Goal: Complete application form: Complete application form

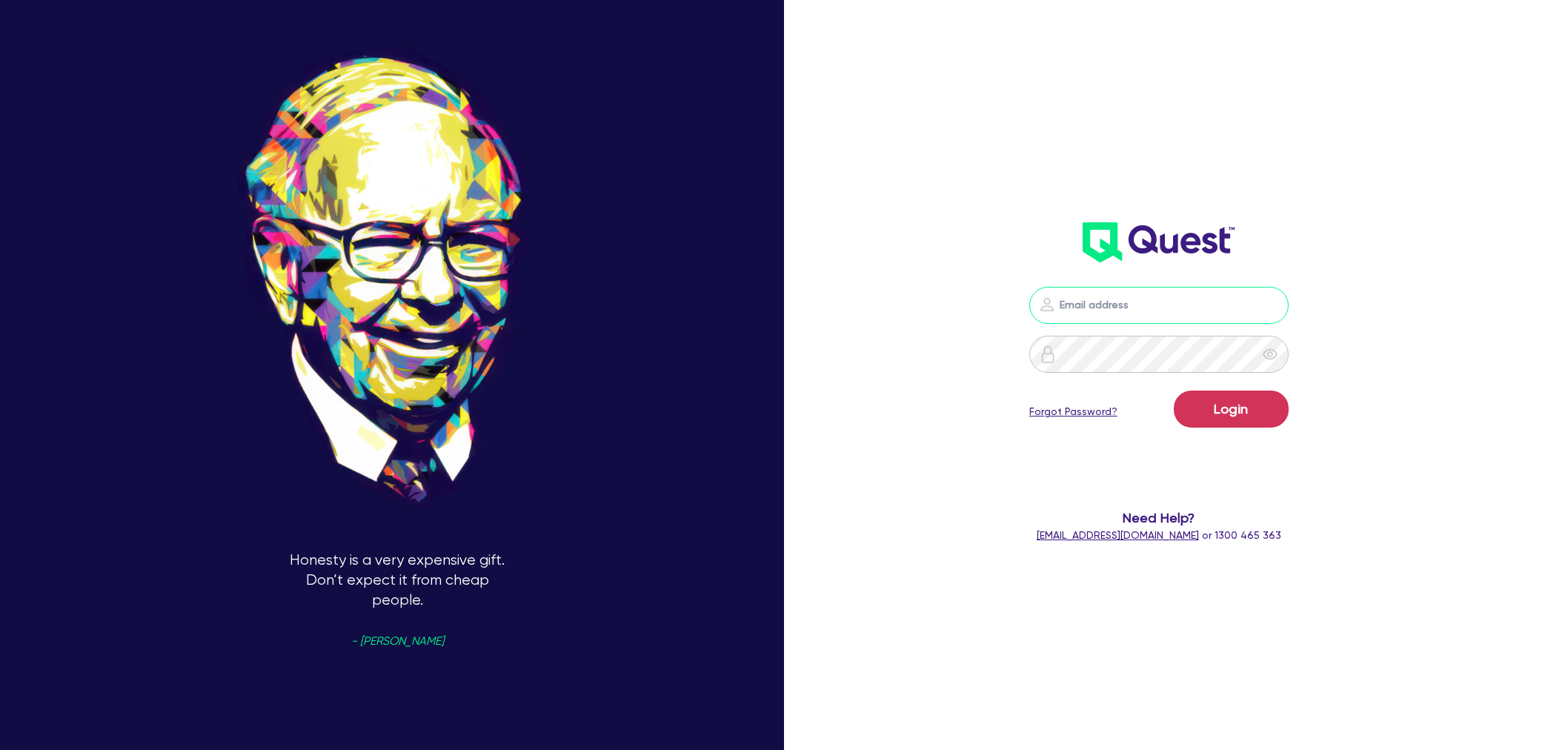
type input "[EMAIL_ADDRESS][PERSON_NAME][DOMAIN_NAME]"
click at [1240, 404] on button "Login" at bounding box center [1231, 409] width 115 height 37
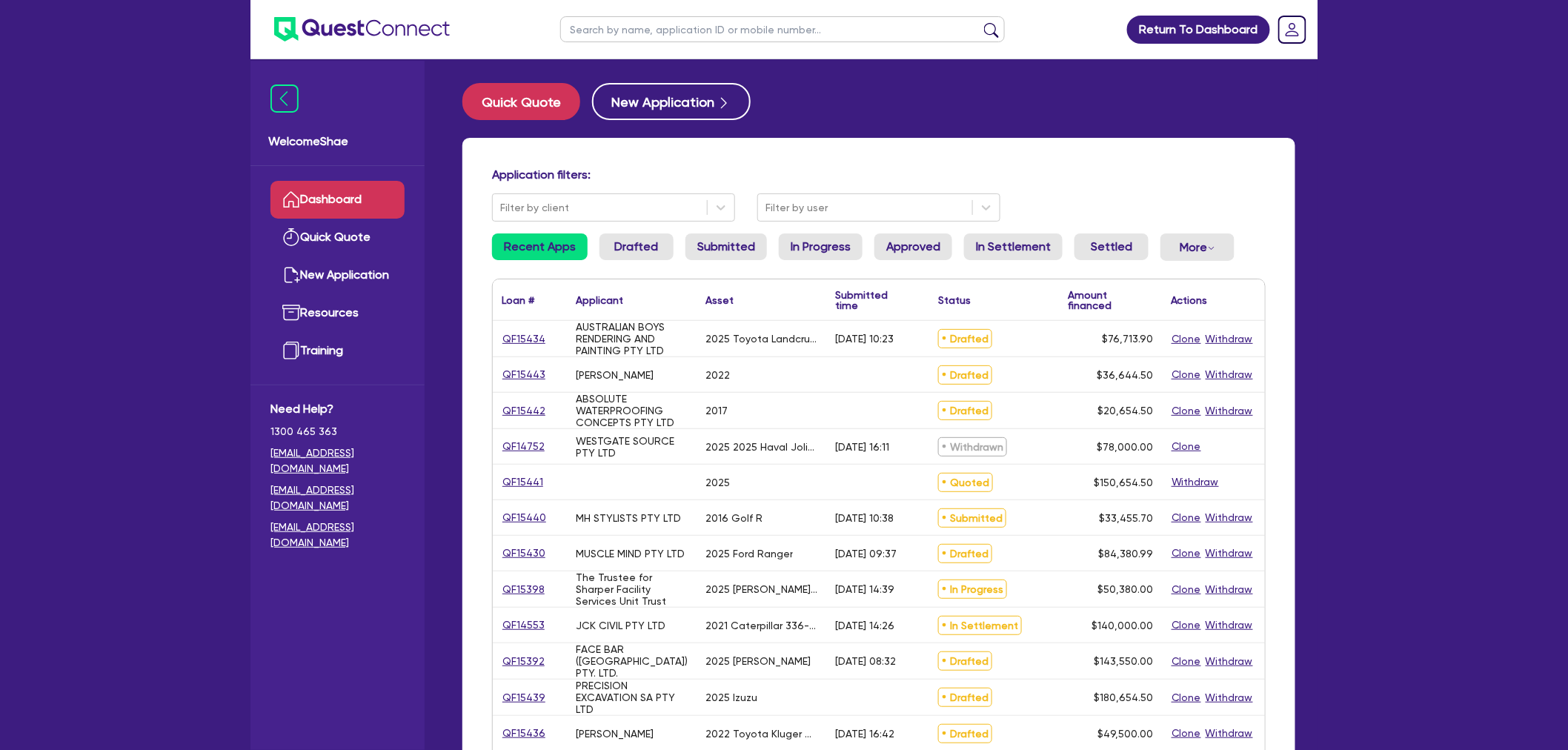
click at [633, 18] on input "text" at bounding box center [782, 29] width 444 height 26
type input "hua_lei"
click at [979, 23] on button "submit" at bounding box center [991, 33] width 23 height 21
click at [716, 21] on input "text" at bounding box center [782, 29] width 444 height 26
click at [979, 23] on button "submit" at bounding box center [991, 33] width 23 height 21
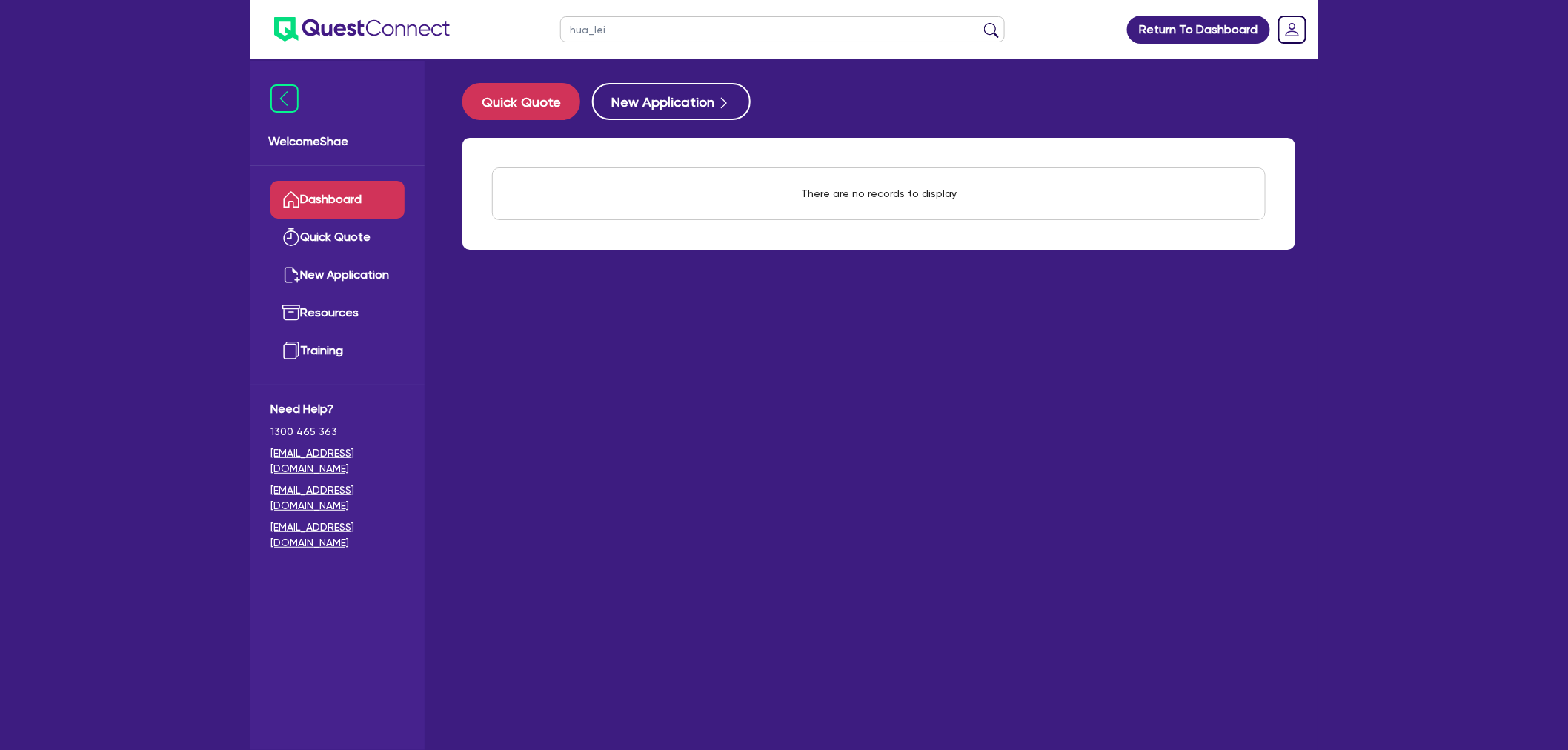
type input "hua_lei"
click at [979, 23] on button "submit" at bounding box center [991, 33] width 23 height 21
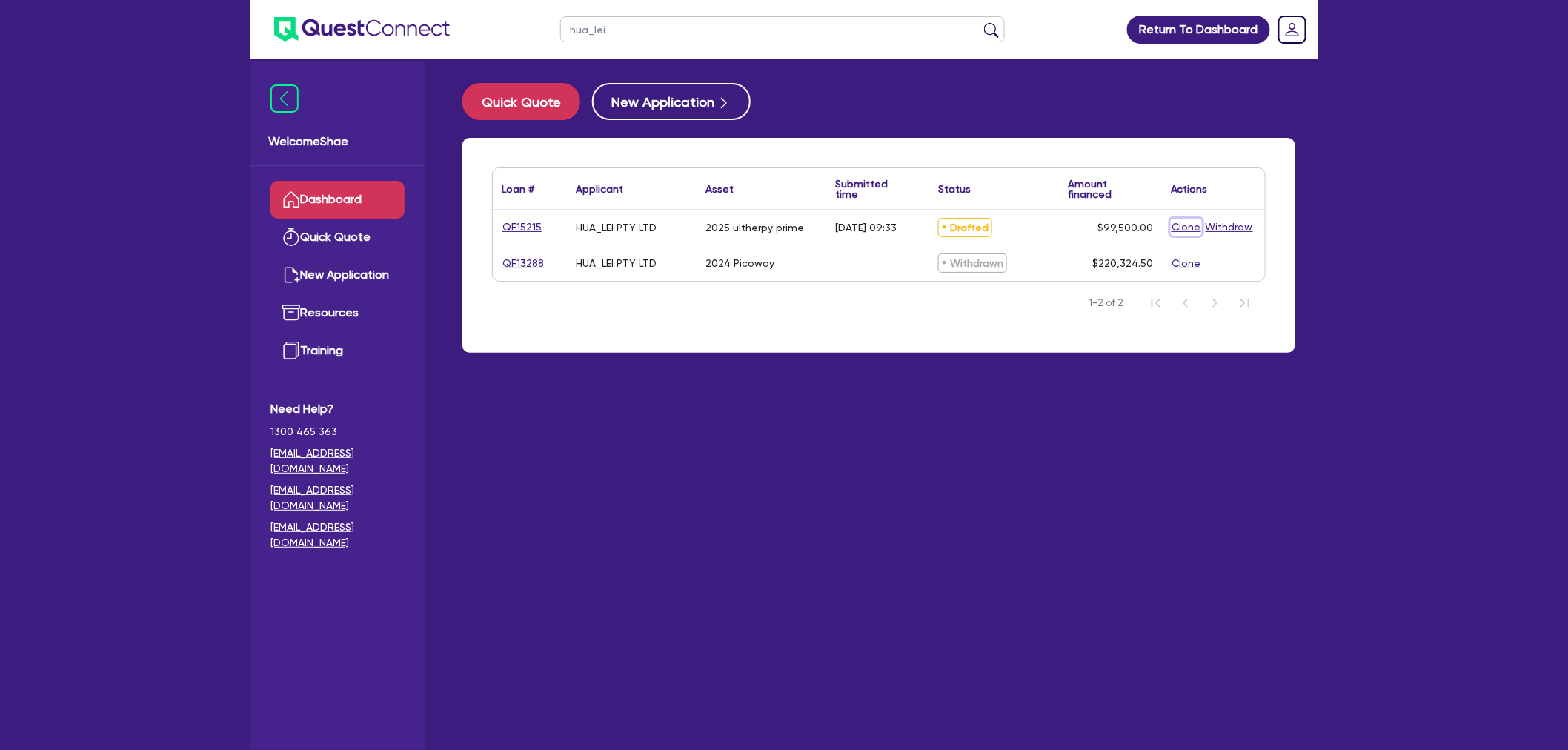
click at [1194, 226] on button "Clone" at bounding box center [1186, 227] width 31 height 17
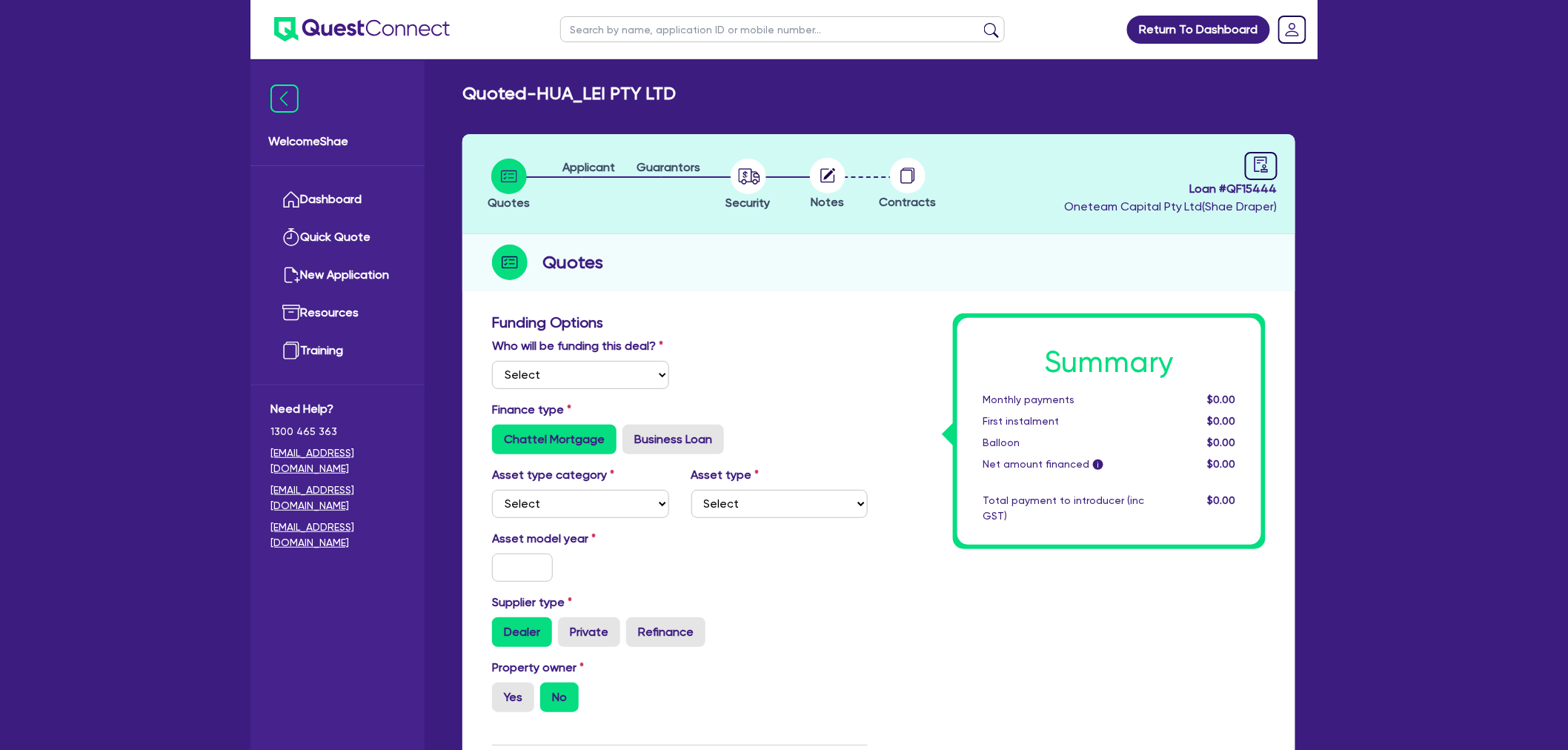
select select "Other"
radio input "true"
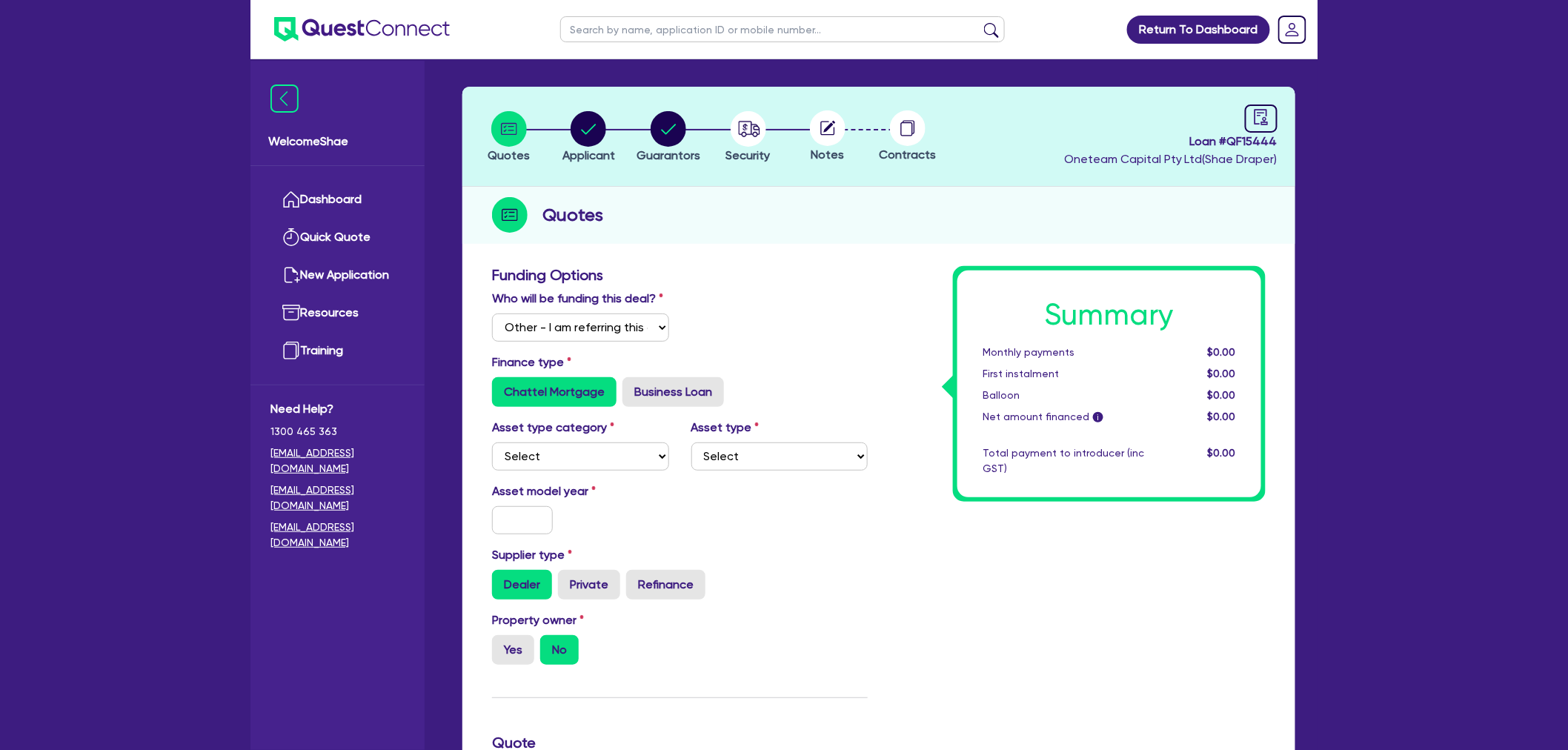
scroll to position [164, 0]
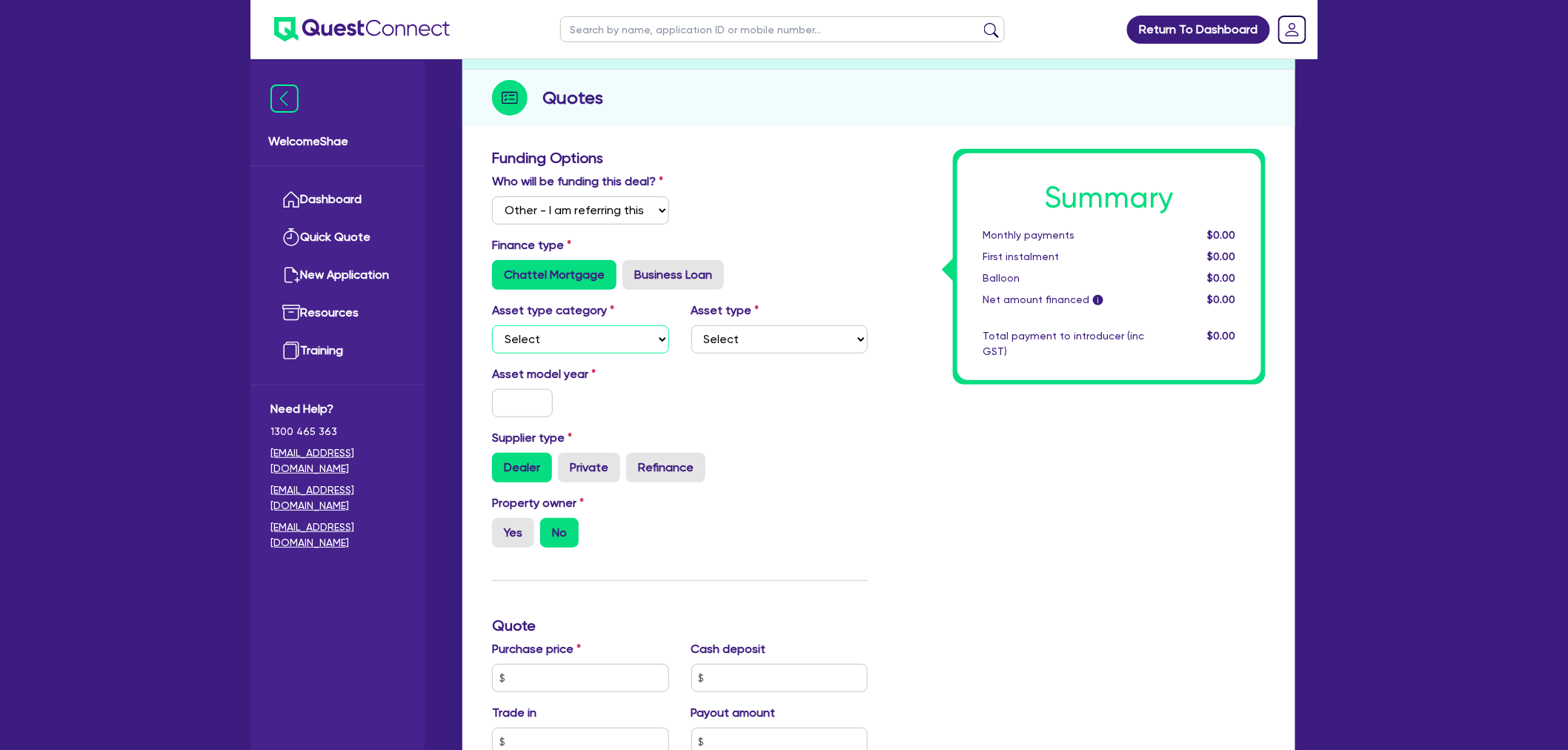
drag, startPoint x: 631, startPoint y: 331, endPoint x: 625, endPoint y: 351, distance: 20.9
click at [631, 331] on select "Select Cars and light trucks Primary assets Secondary assets Tertiary assets" at bounding box center [580, 340] width 177 height 29
click at [627, 346] on select "Select Cars and light trucks Primary assets Secondary assets Tertiary assets" at bounding box center [580, 340] width 177 height 29
select select "TERTIARY_ASSETS"
click at [492, 326] on select "Select Cars and light trucks Primary assets Secondary assets Tertiary assets" at bounding box center [580, 340] width 177 height 29
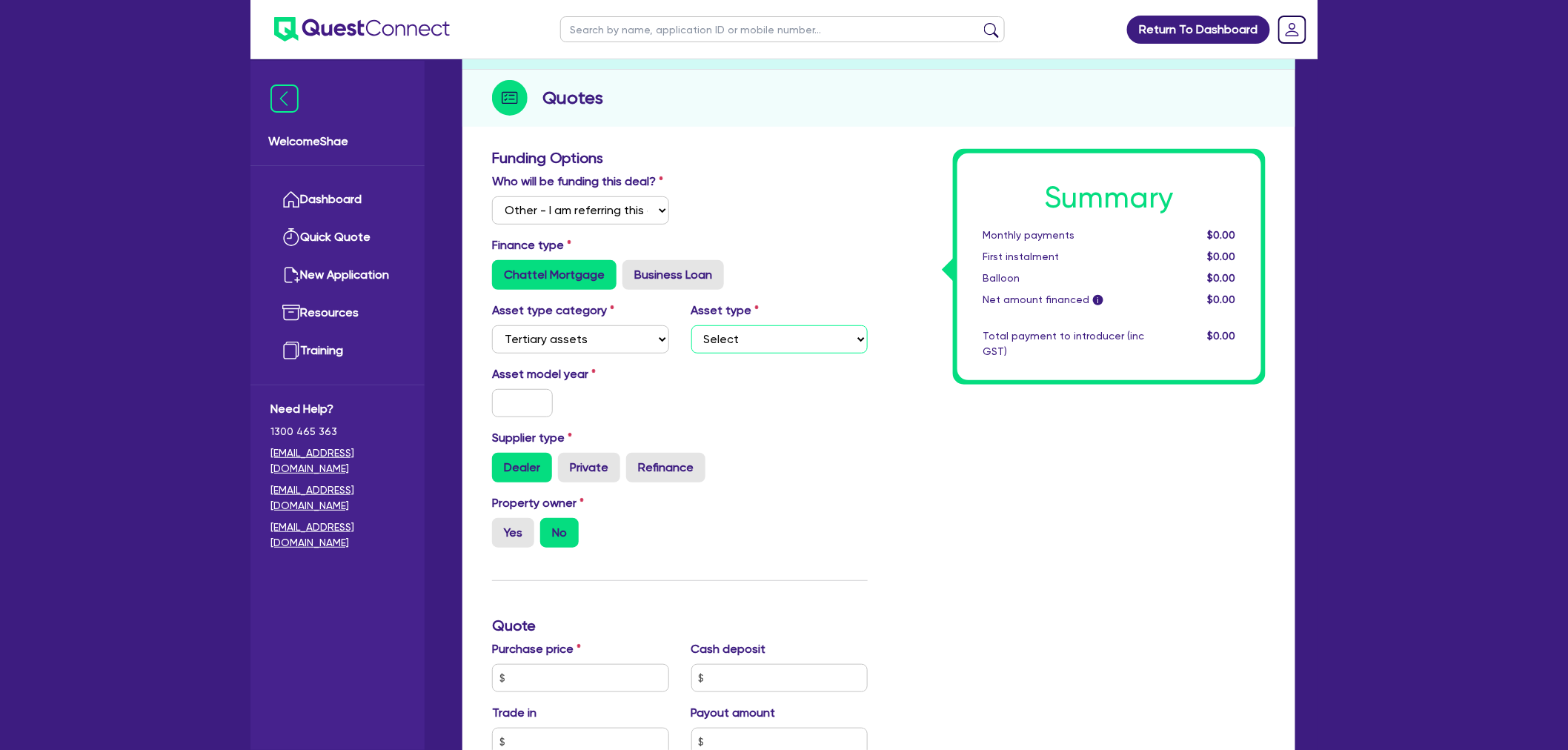
click at [768, 344] on select "Select Beauty equipment IT equipment IT software Watercraft Other" at bounding box center [779, 340] width 177 height 29
select select "BEAUTY_EQUIPMENT"
click at [691, 326] on select "Select Beauty equipment IT equipment IT software Watercraft Other" at bounding box center [779, 340] width 177 height 29
click at [526, 393] on input "text" at bounding box center [522, 404] width 60 height 29
type input "2025"
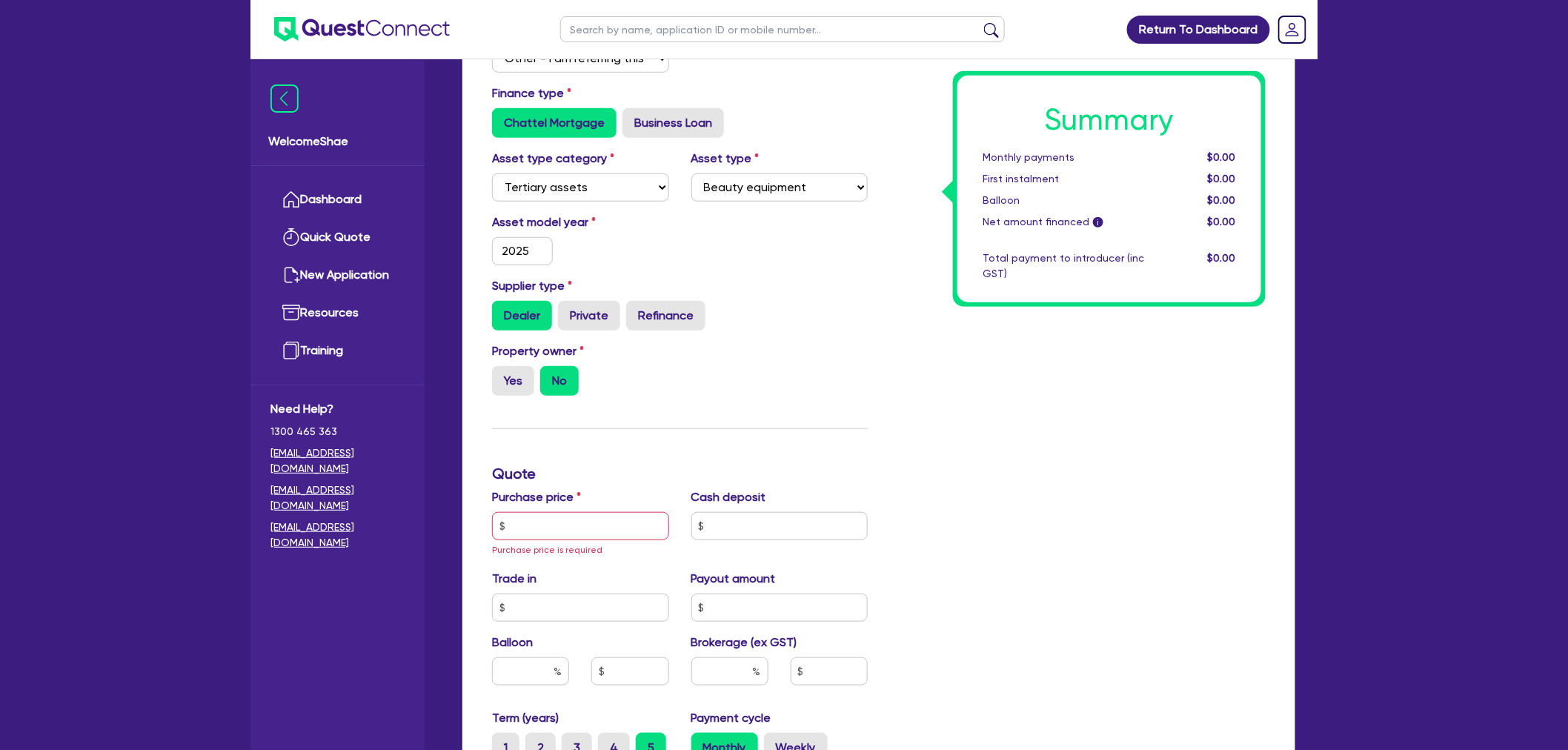
scroll to position [411, 0]
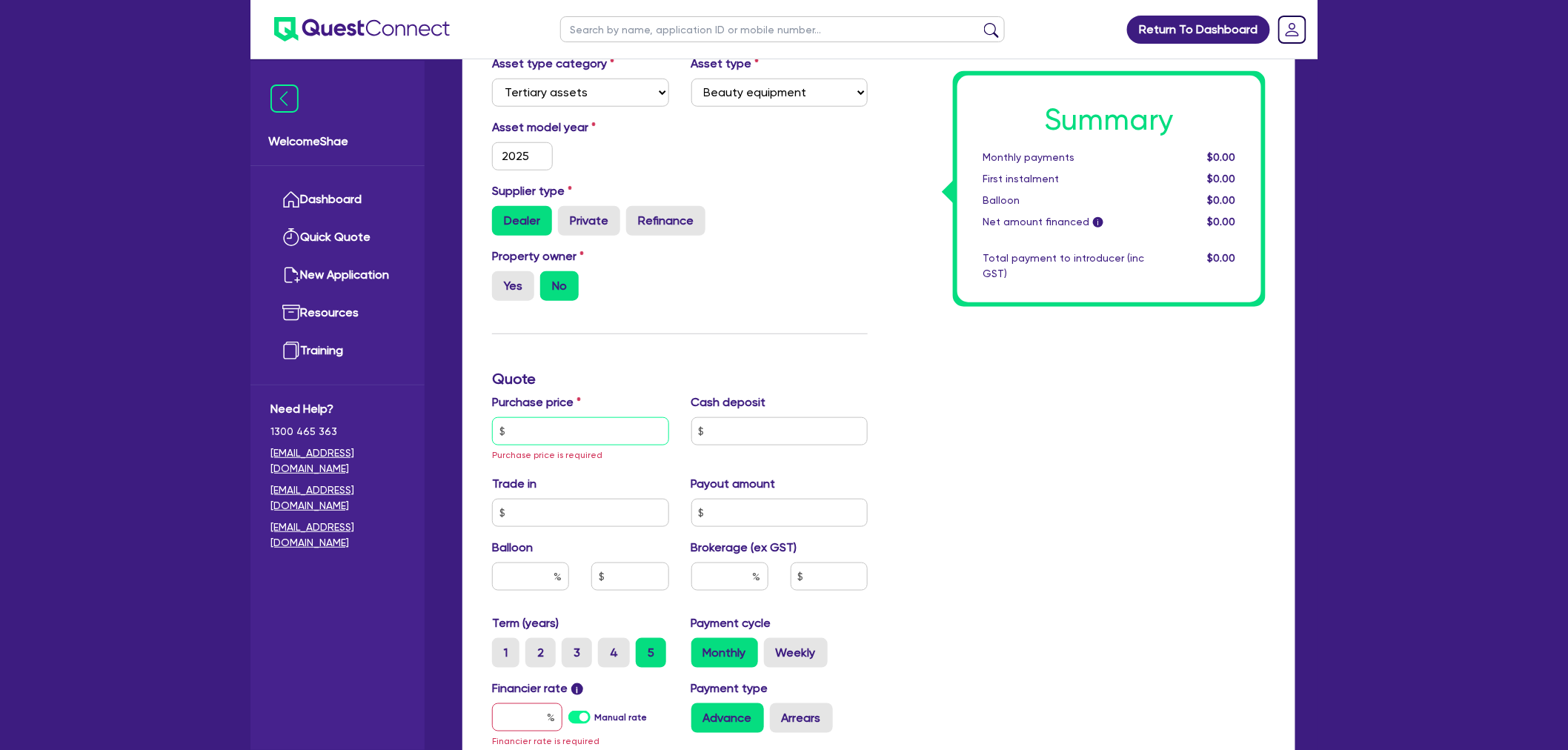
click at [563, 435] on input "text" at bounding box center [580, 431] width 177 height 29
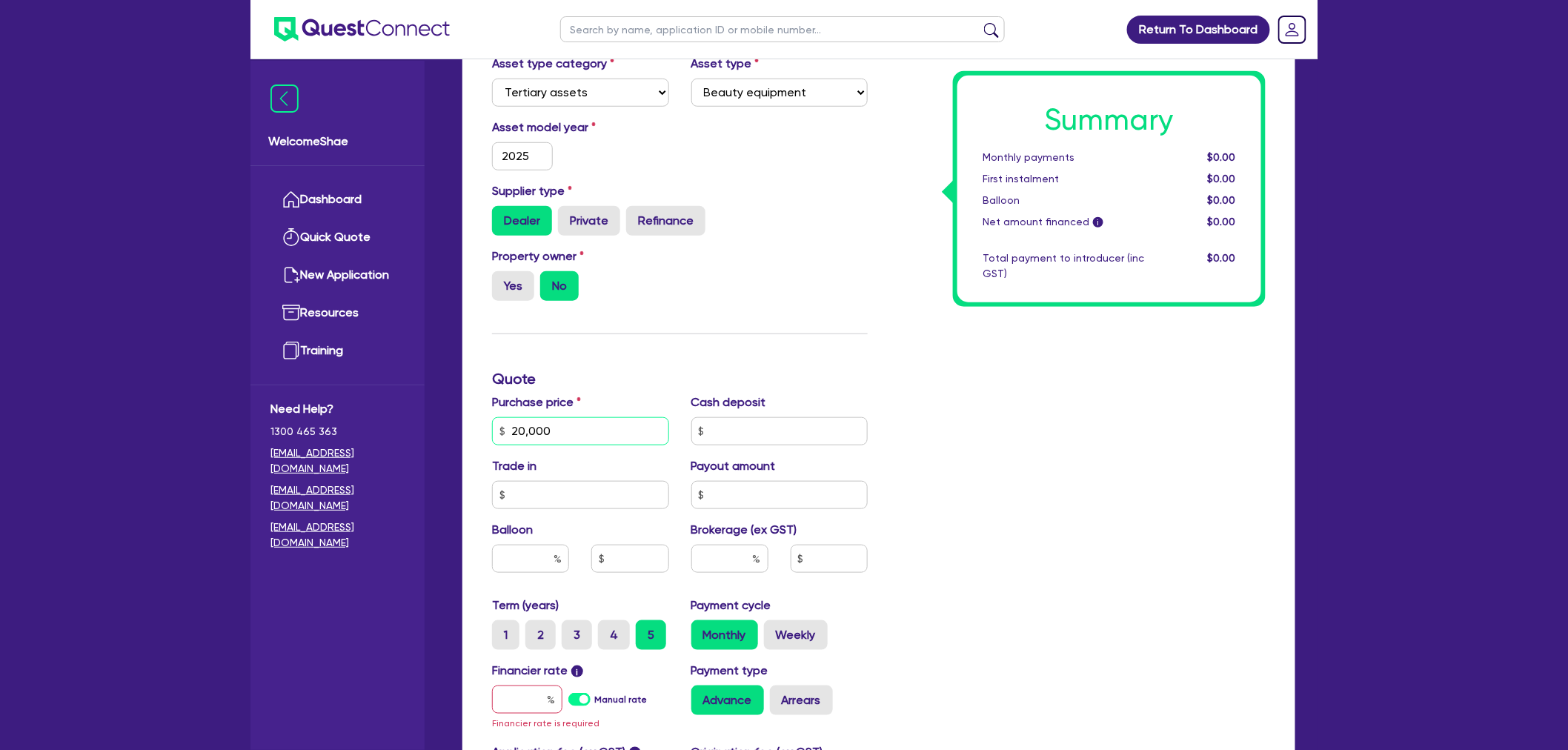
type input "20,000"
click at [522, 698] on input "text" at bounding box center [527, 700] width 70 height 29
type input "10.4"
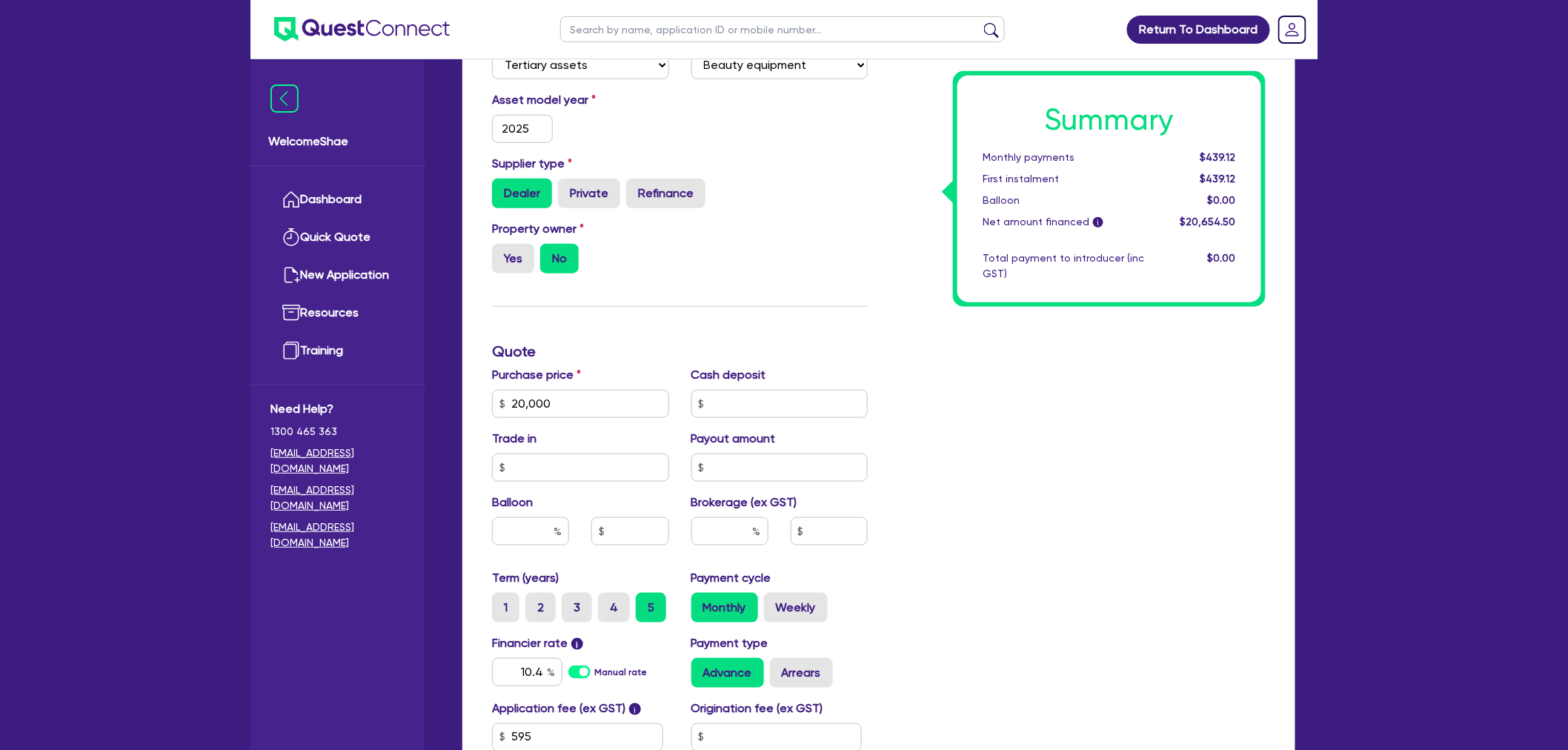
click at [971, 557] on div "Summary Monthly payments $439.12 First instalment $439.12 Balloon $0.00 Net amo…" at bounding box center [1077, 352] width 397 height 954
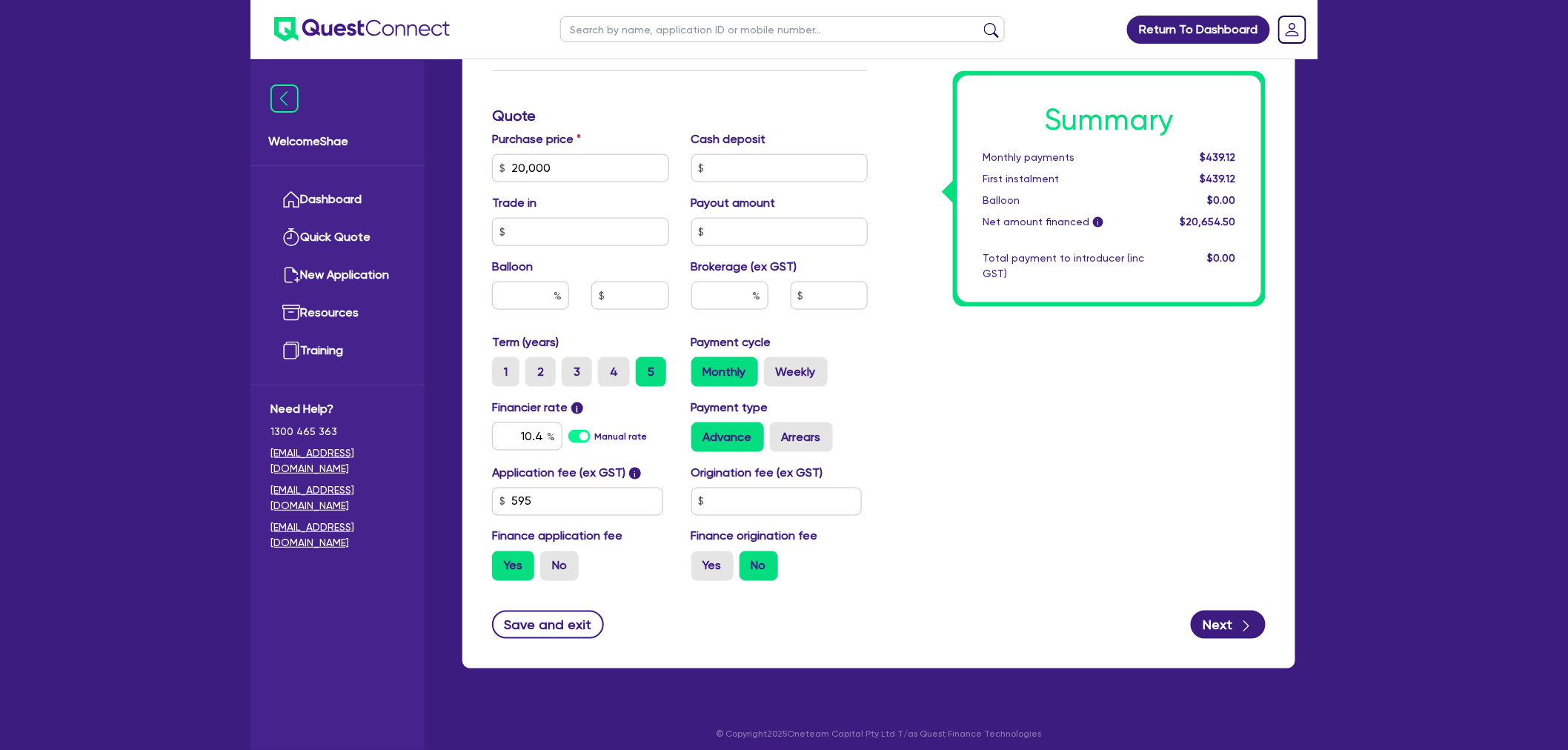
scroll to position [682, 0]
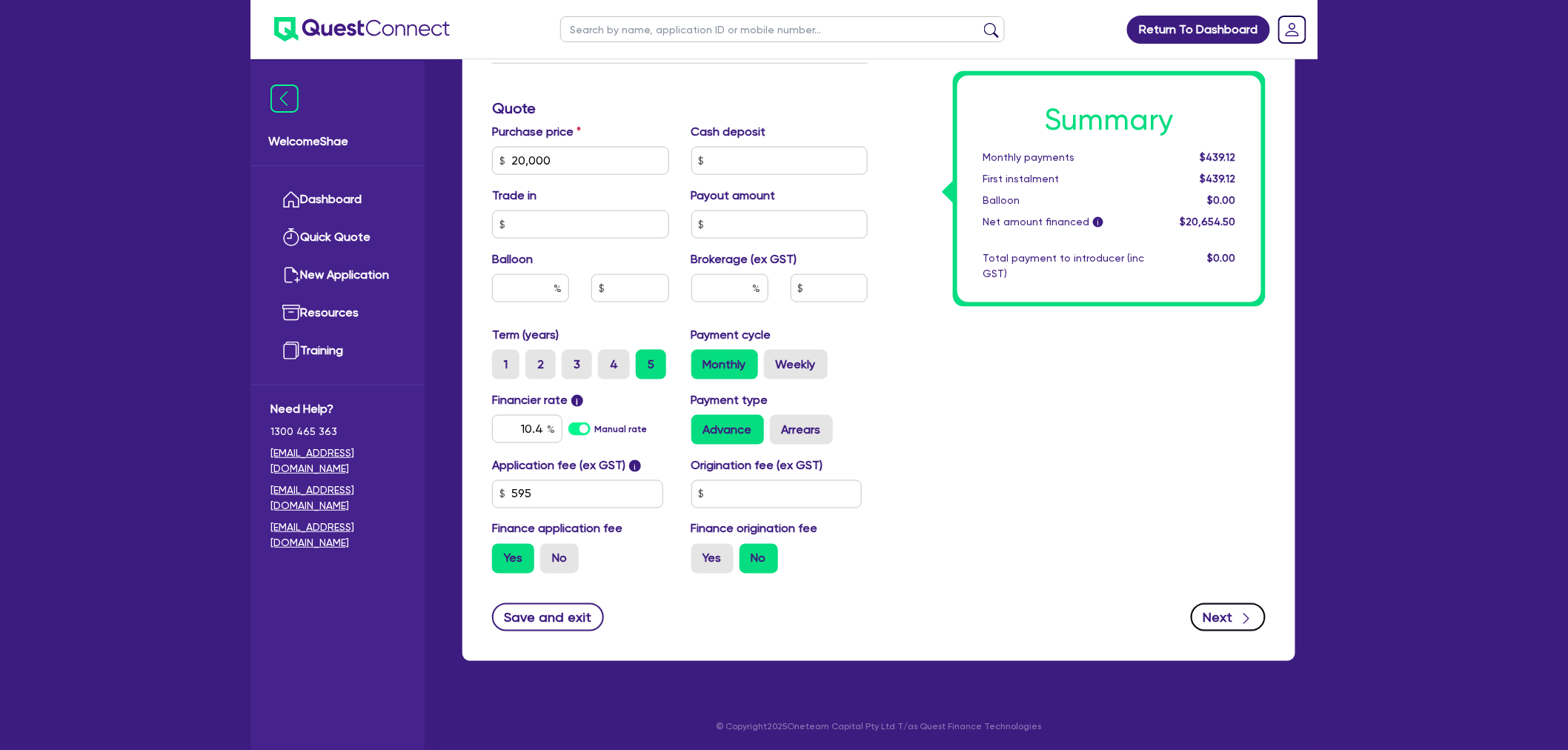
click at [1204, 613] on button "Next" at bounding box center [1228, 617] width 75 height 29
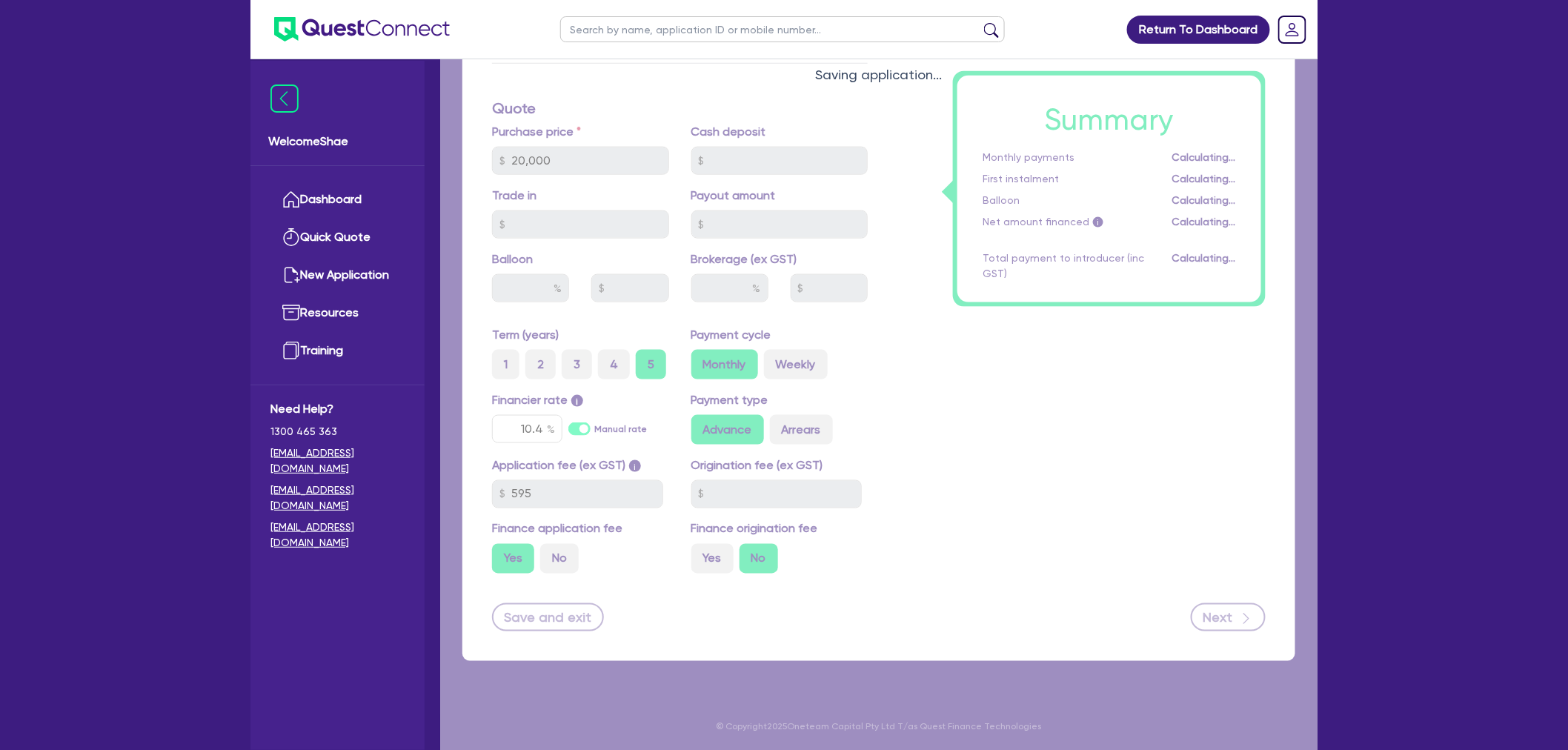
select select "COMPANY"
select select "HEALTH_BEAUTY"
select select "HAIR_BEAUTY_SALONS"
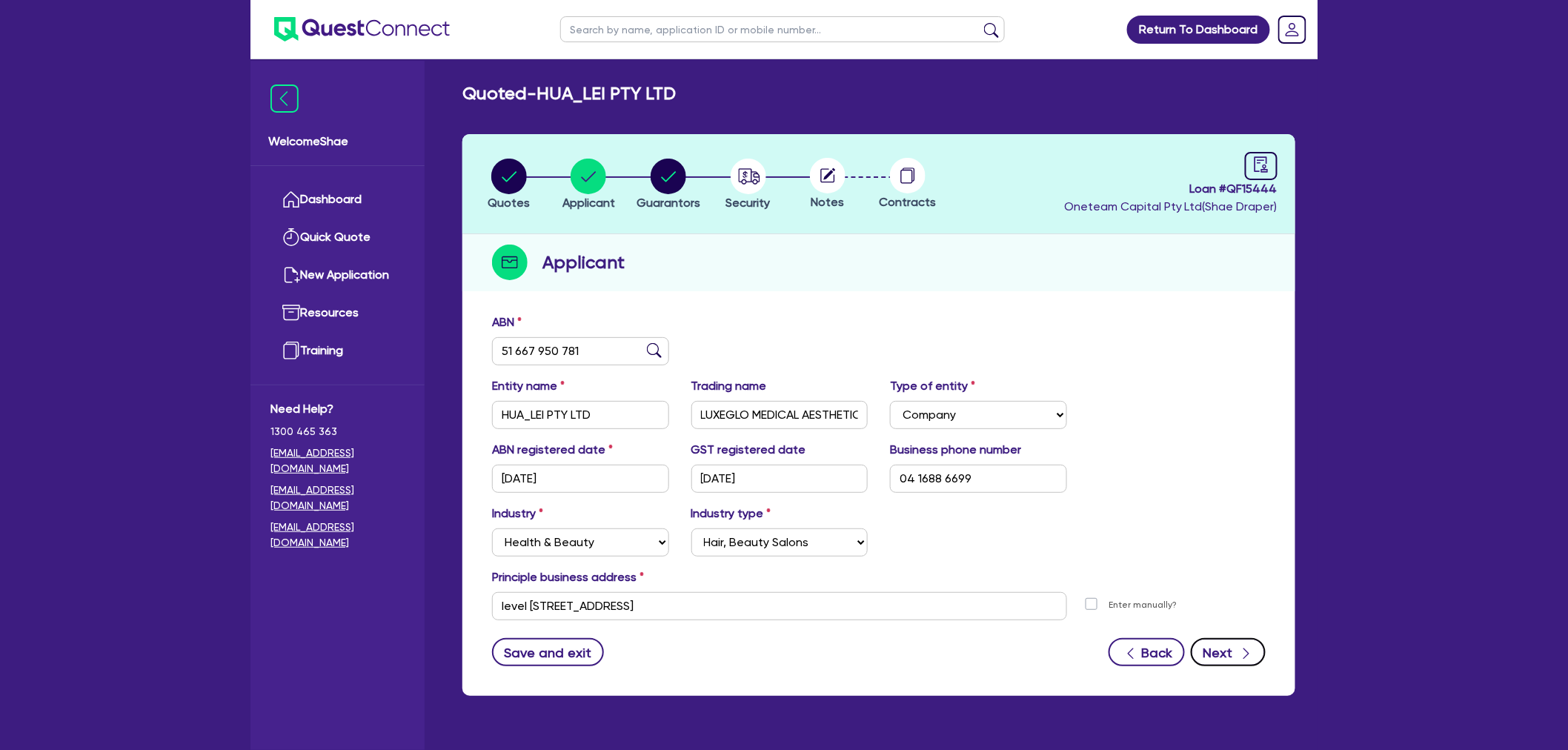
click at [1212, 646] on button "Next" at bounding box center [1228, 653] width 75 height 29
select select "MR"
select select "WA"
select select "MARRIED"
select select "PROPERTY"
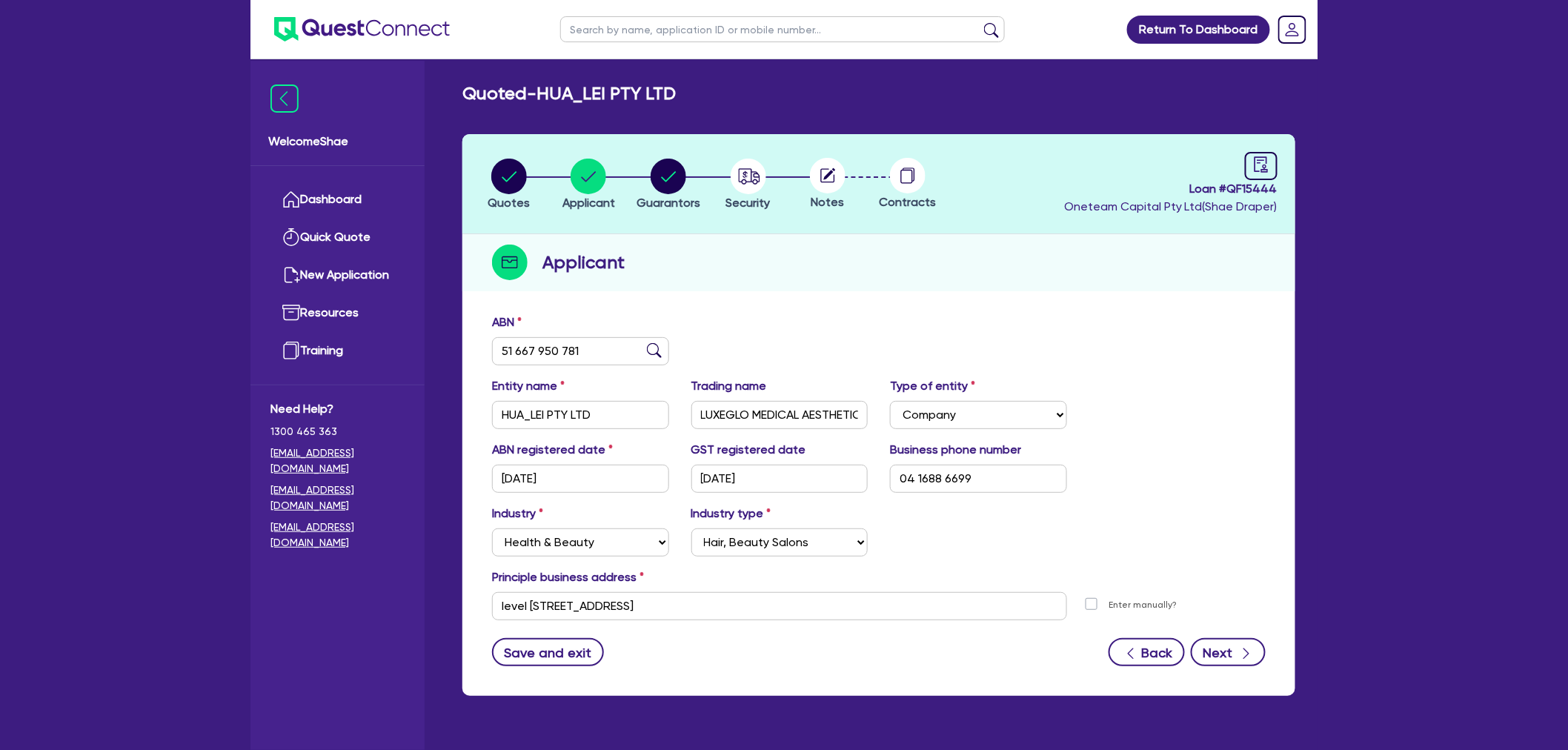
select select "CASH"
select select "VEHICLE"
select select "HOUSEHOLD_PERSONAL"
select select "OTHER"
select select "MORTGAGE"
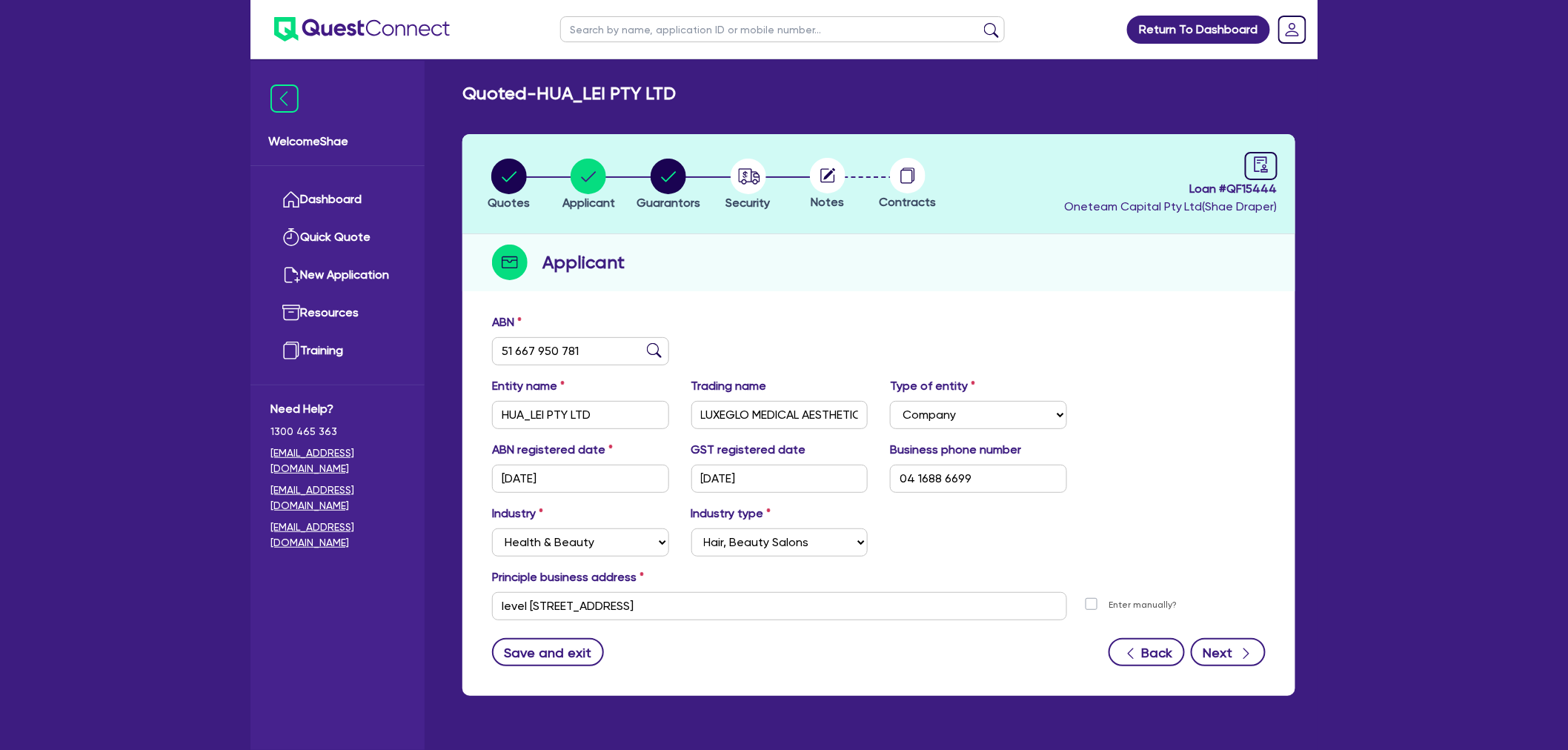
select select "MS"
select select "WA"
select select "MARRIED"
select select "PROPERTY"
select select "CASH"
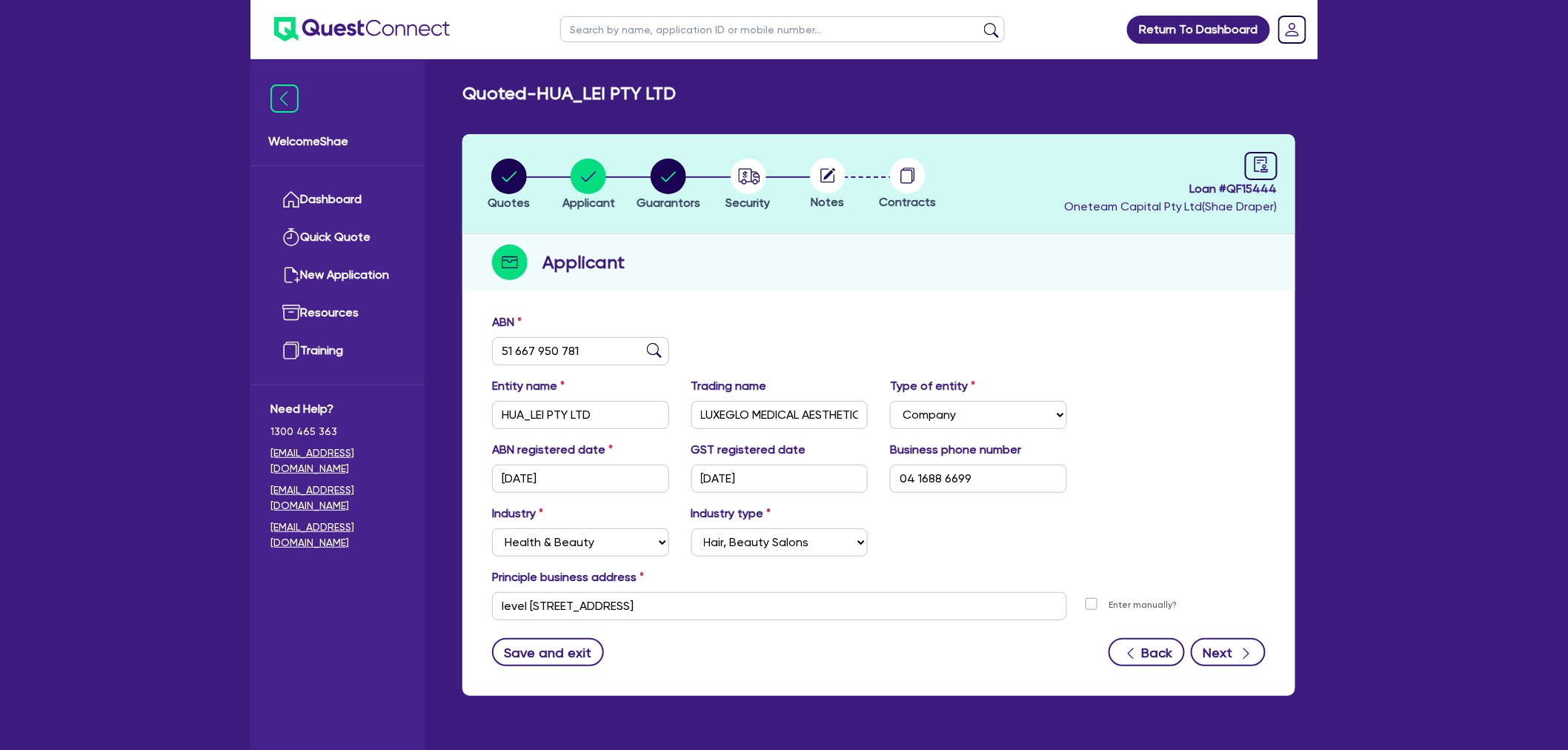
select select "VEHICLE"
select select "HOUSEHOLD_PERSONAL"
select select "OTHER"
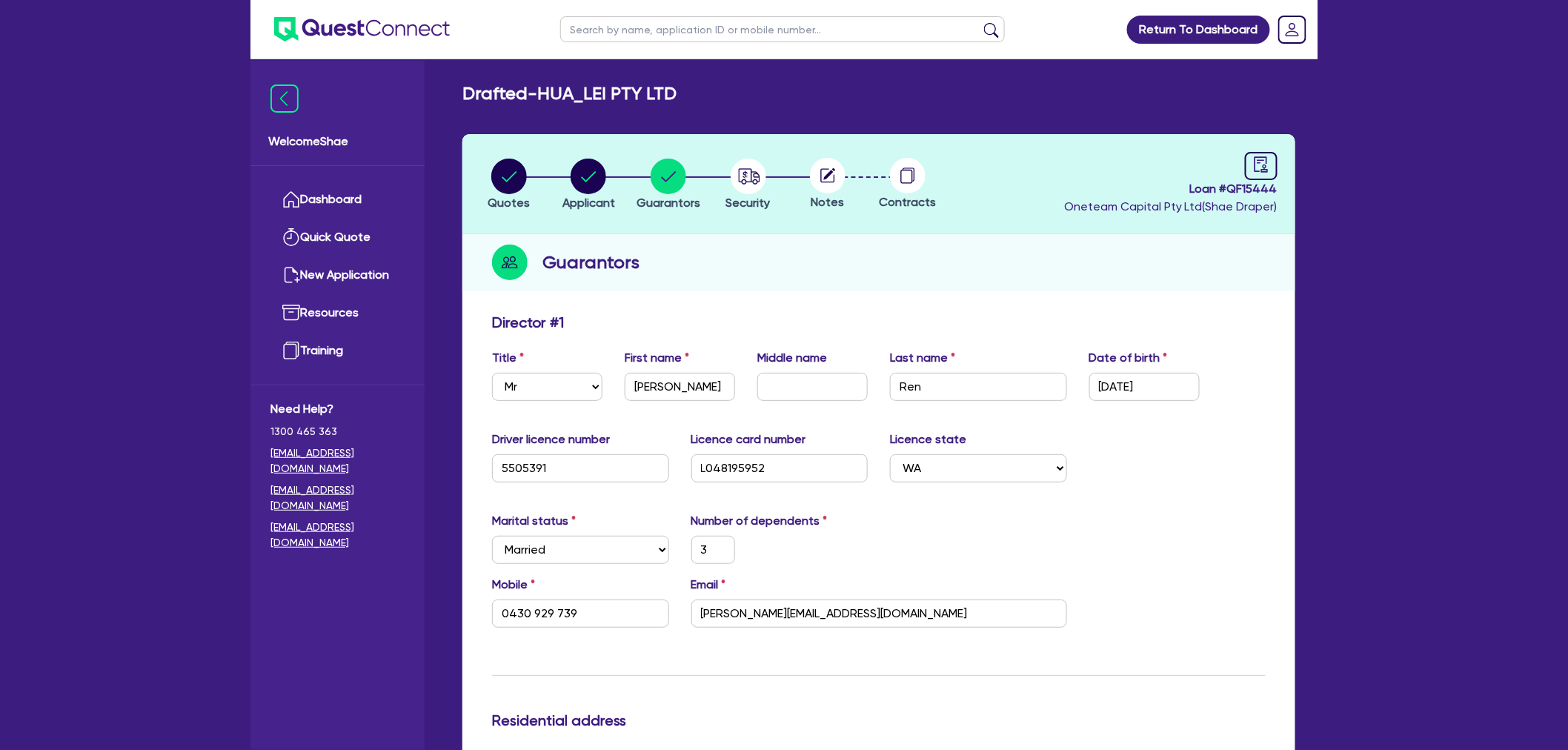
type input "3"
type input "0430 929 739"
type input "2,500,000"
type input "500,000"
type input "150,000"
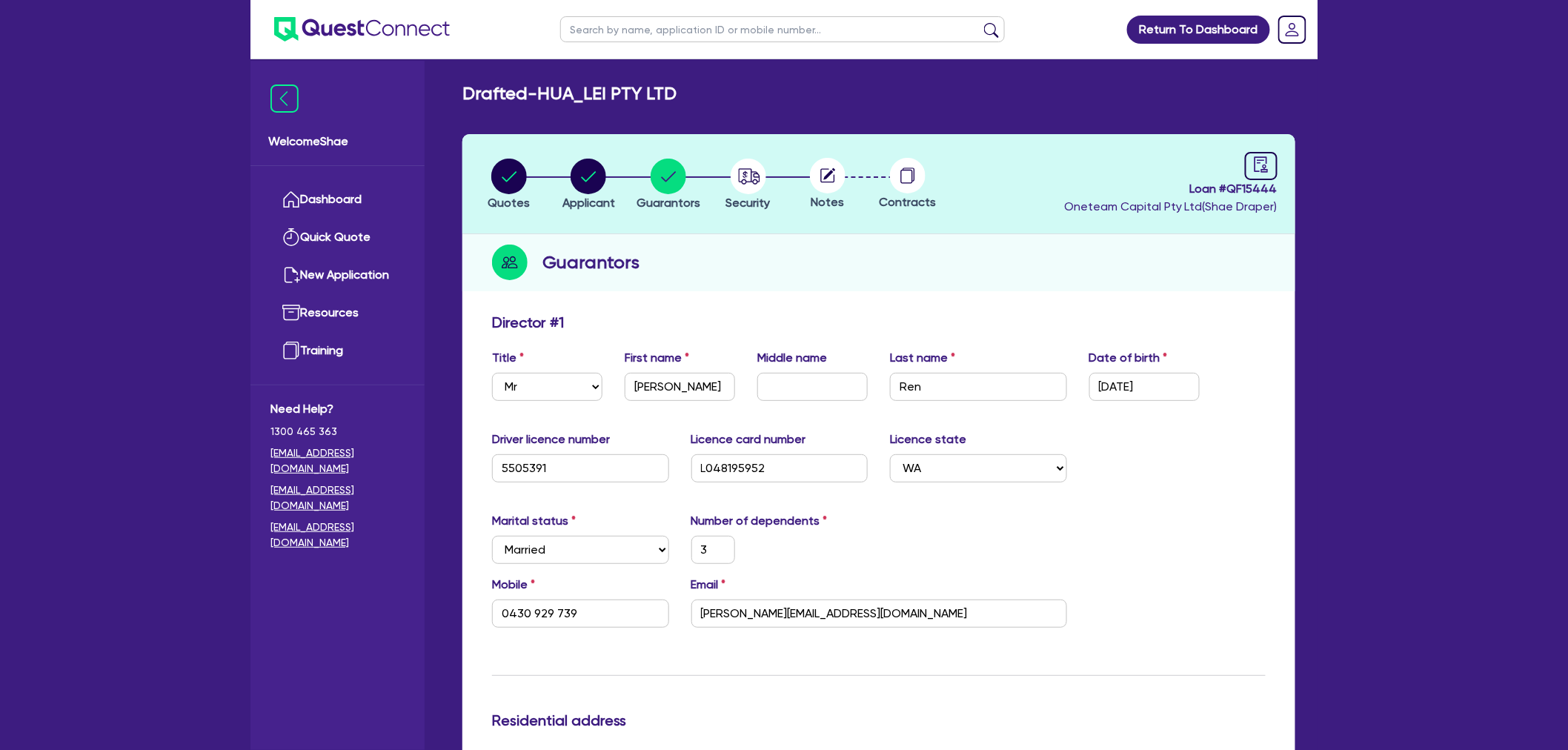
type input "1,000,000"
type input "100,000"
type input "1,051,000"
type input "8,000"
type input "1"
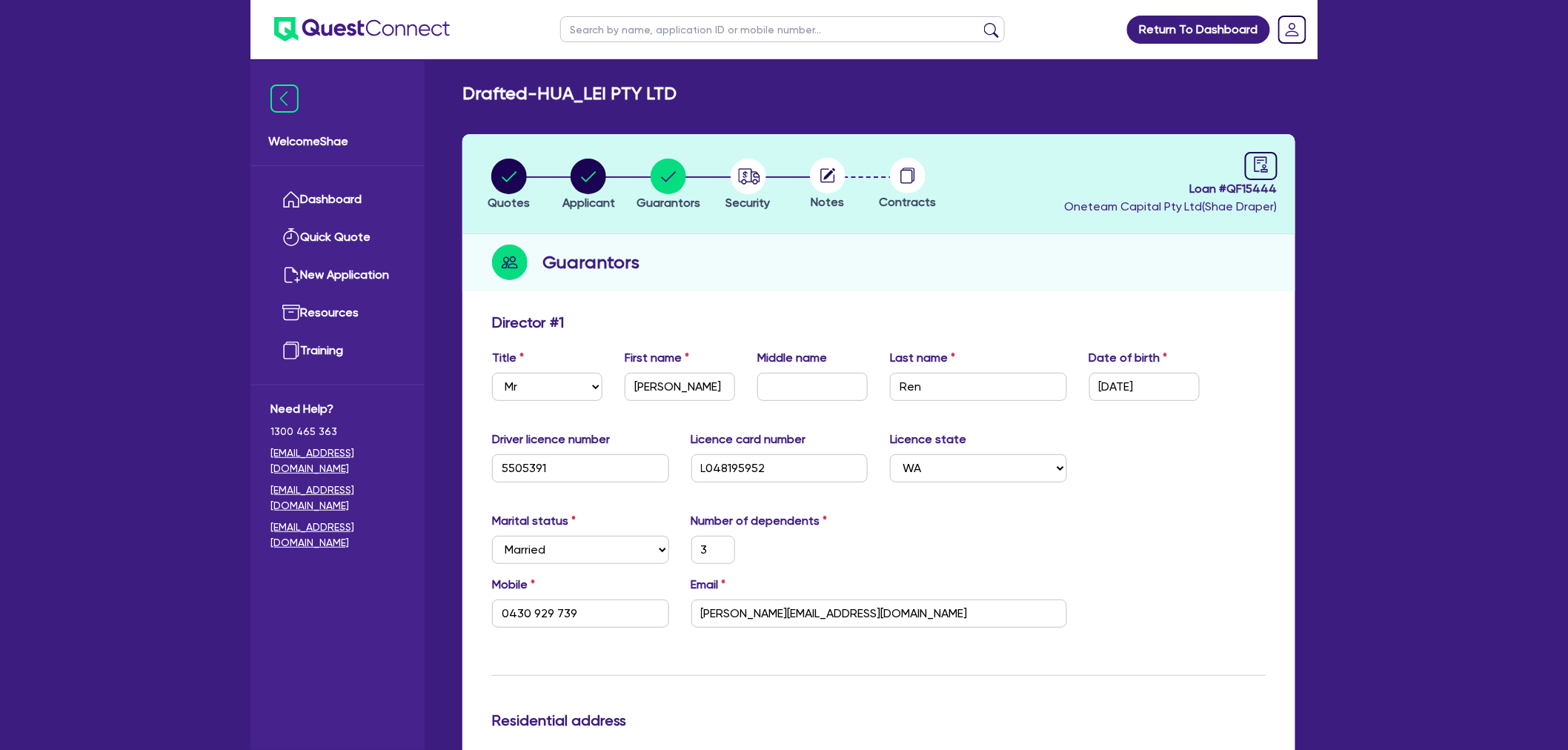
type input "0433 838 826"
type input "2,700,000"
type input "1,000,000"
type input "50,000"
type input "500,000"
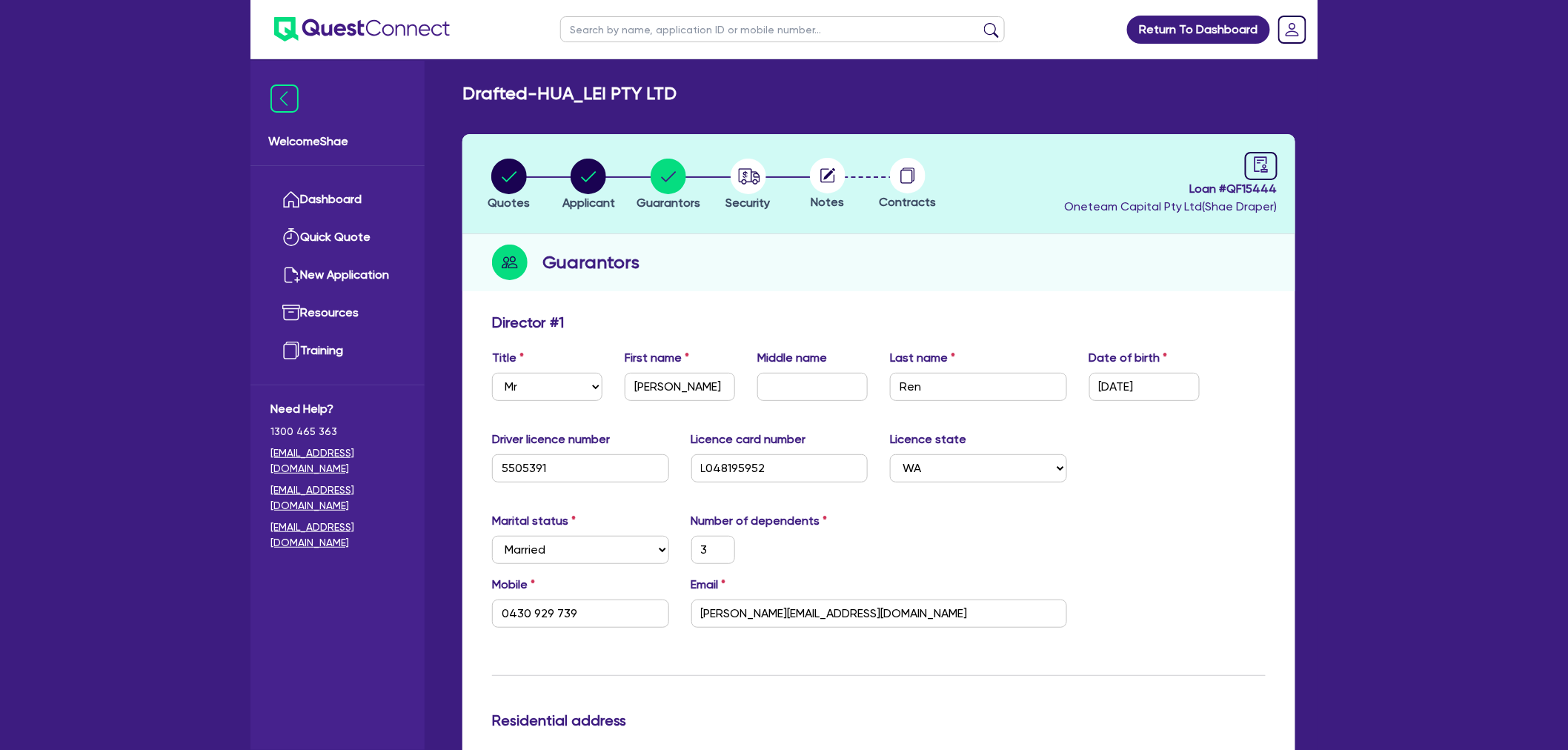
type input "100,000"
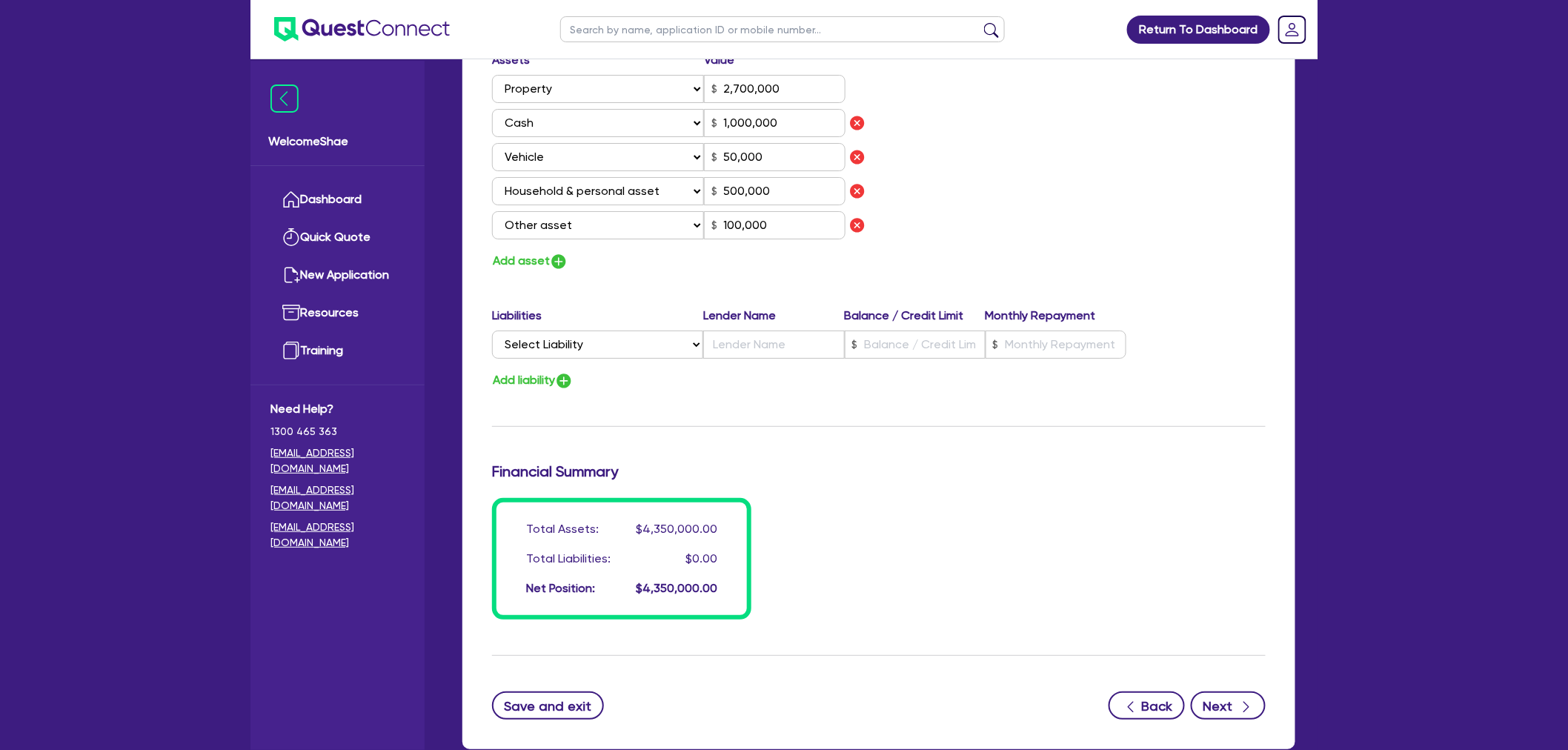
scroll to position [2317, 0]
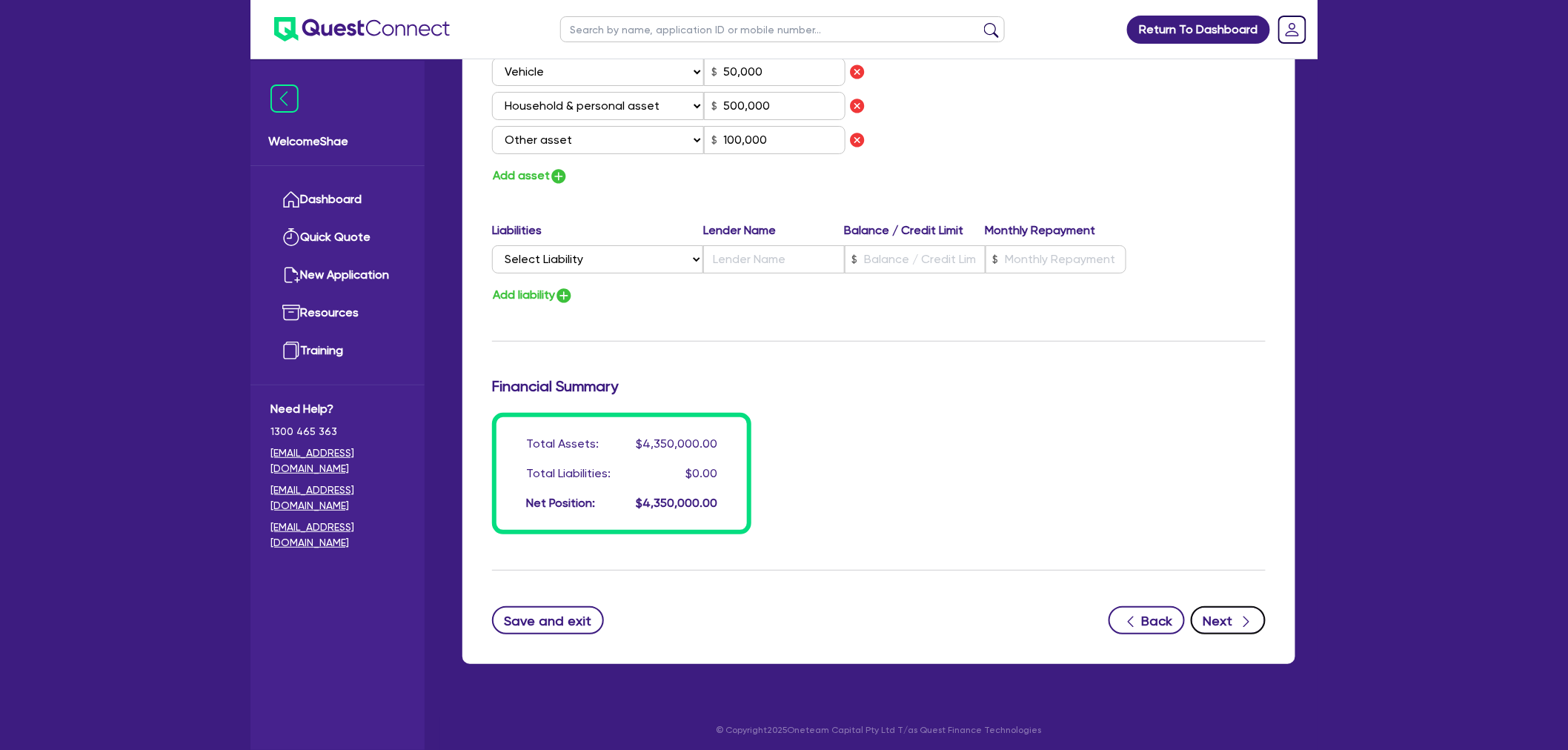
click at [1231, 617] on button "Next" at bounding box center [1228, 621] width 75 height 29
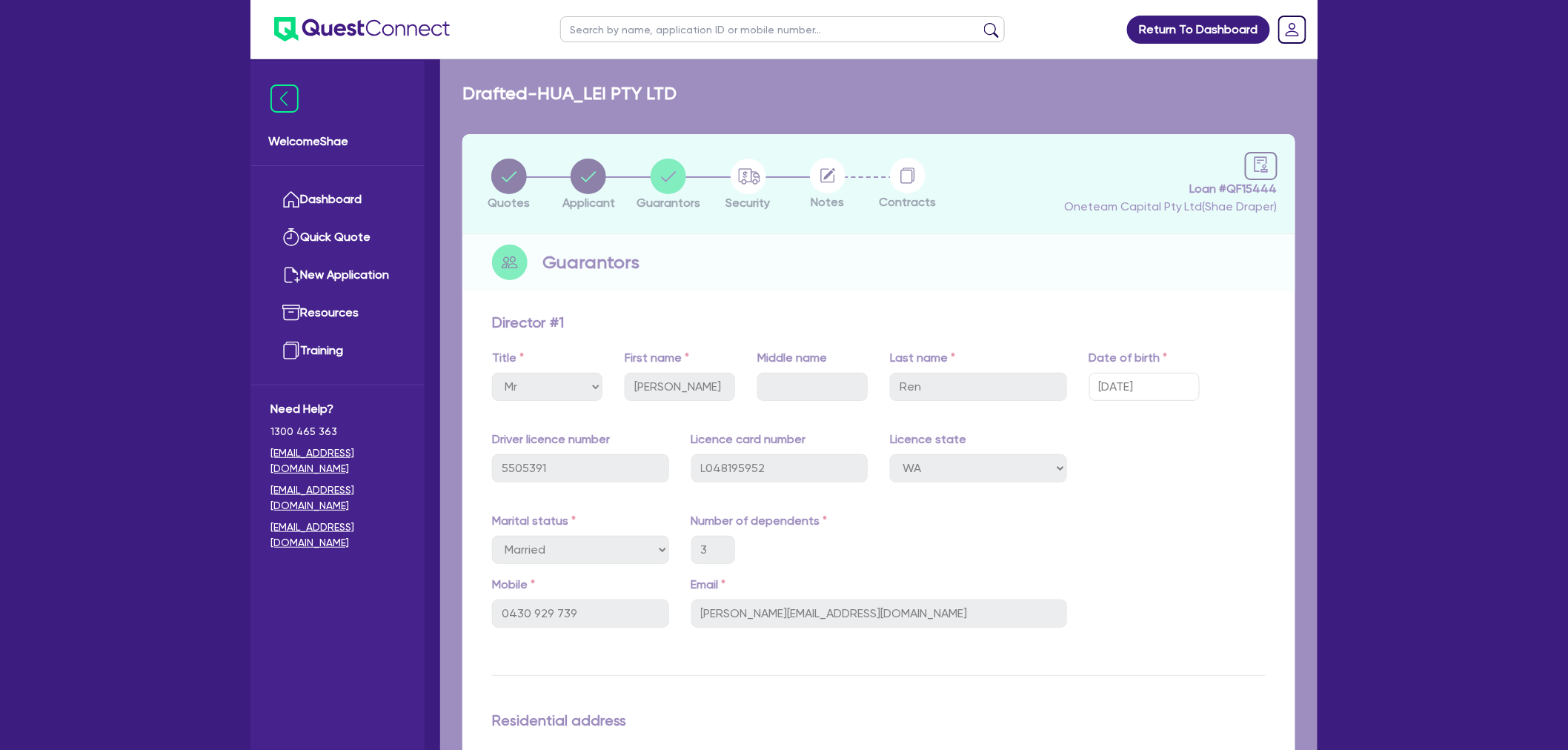
select select "TERTIARY_ASSETS"
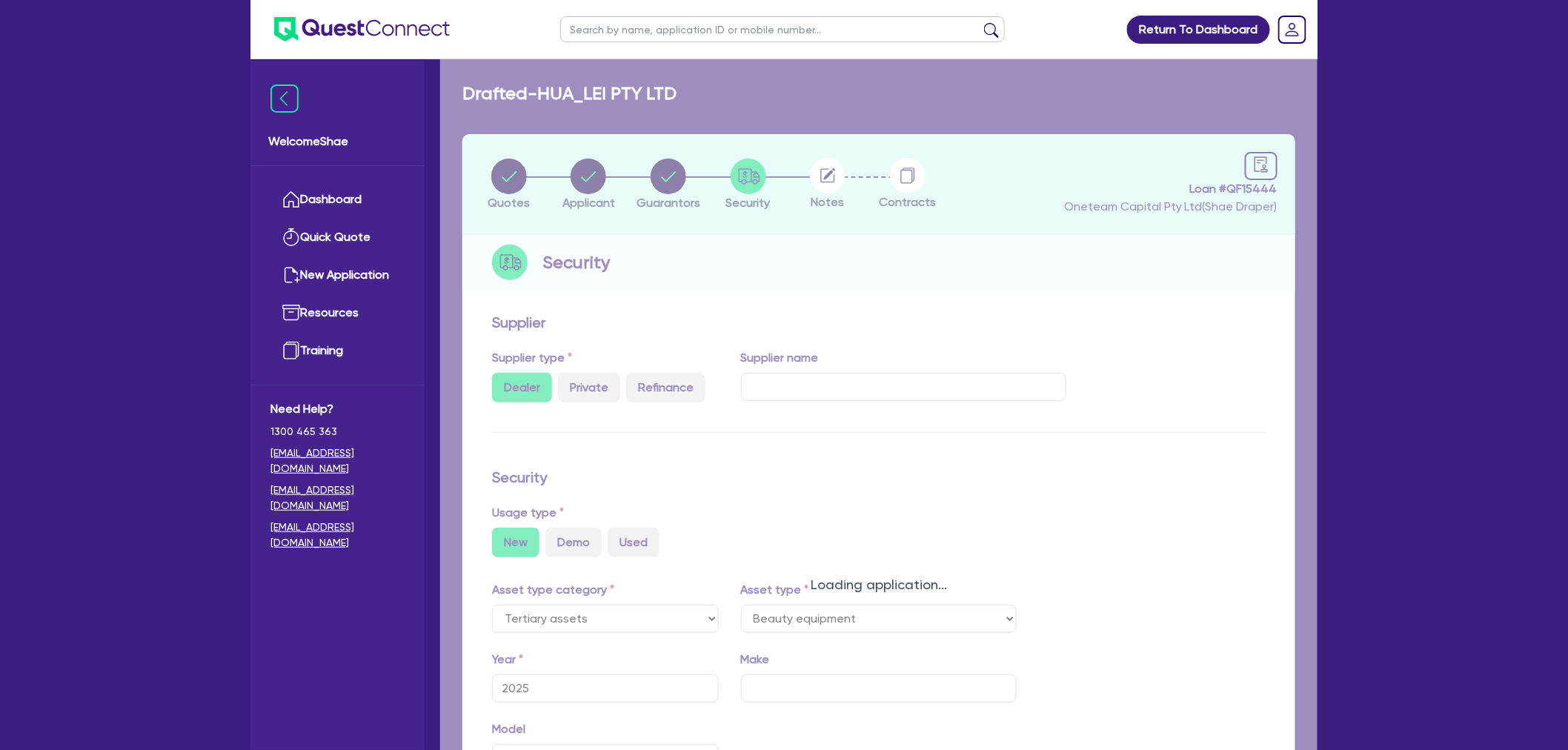
select select "BEAUTY_EQUIPMENT"
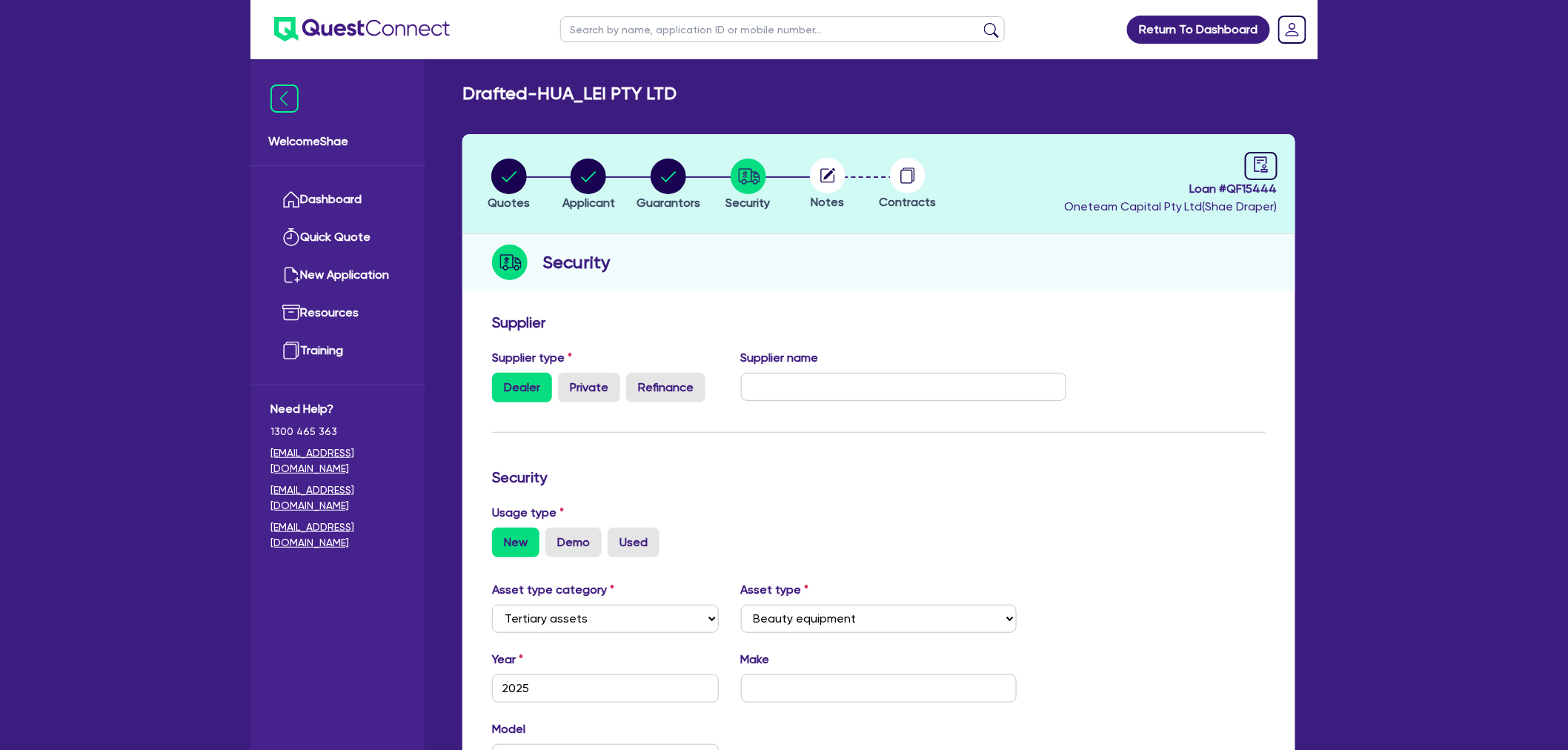
scroll to position [337, 0]
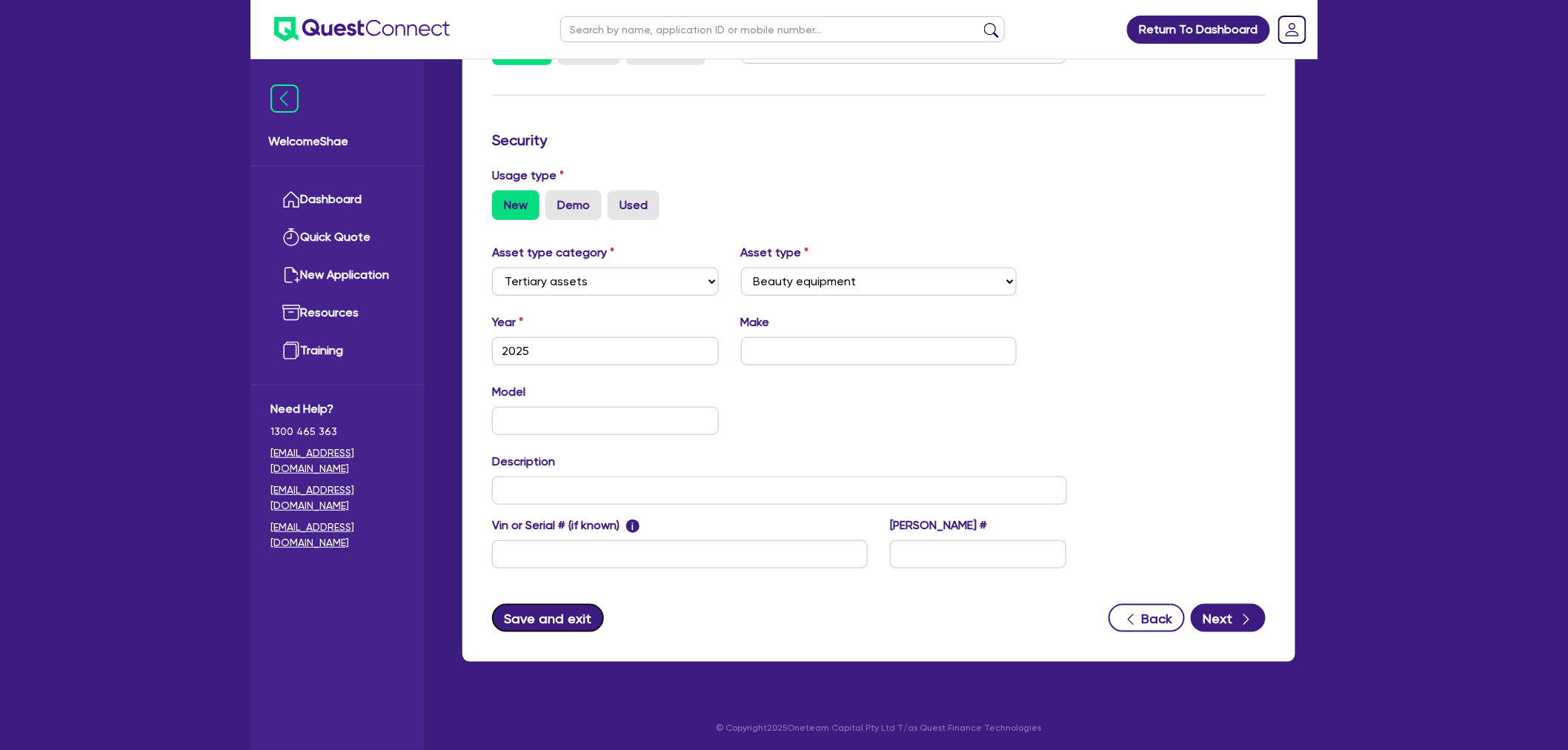
click at [543, 620] on button "Save and exit" at bounding box center [548, 618] width 112 height 29
